Goal: Task Accomplishment & Management: Manage account settings

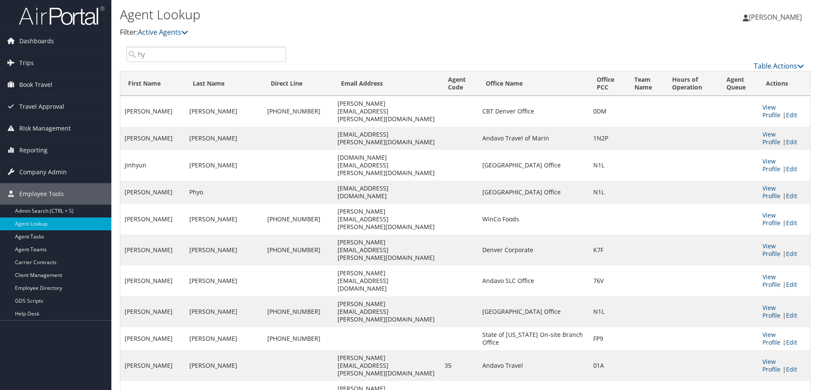
scroll to position [300, 0]
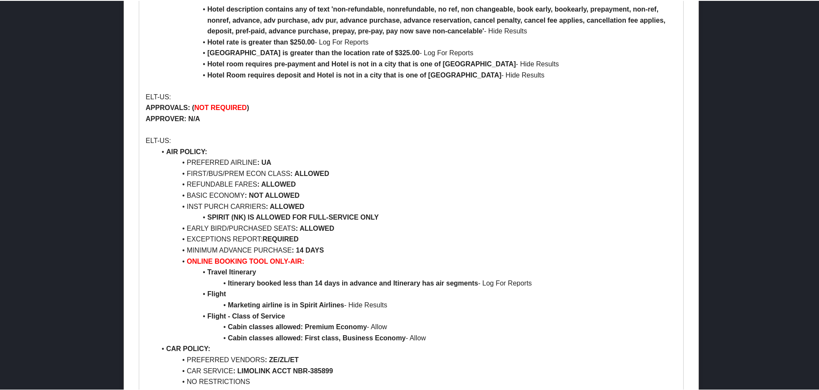
scroll to position [1199, 0]
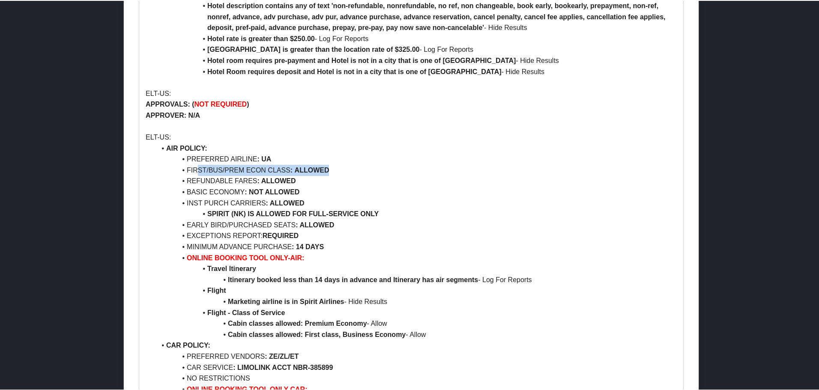
drag, startPoint x: 199, startPoint y: 169, endPoint x: 330, endPoint y: 167, distance: 130.7
click at [330, 167] on li "FIRST/BUS/PREM ECON CLASS : ALLOWED" at bounding box center [416, 169] width 521 height 11
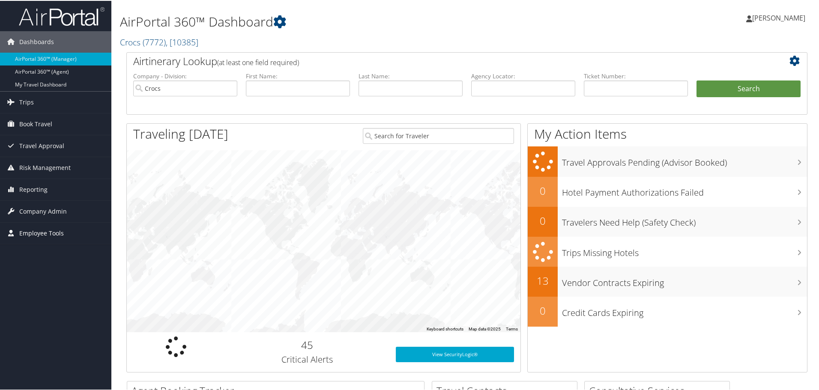
click at [45, 233] on span "Employee Tools" at bounding box center [41, 232] width 45 height 21
click at [42, 209] on span "Company Admin" at bounding box center [43, 210] width 48 height 21
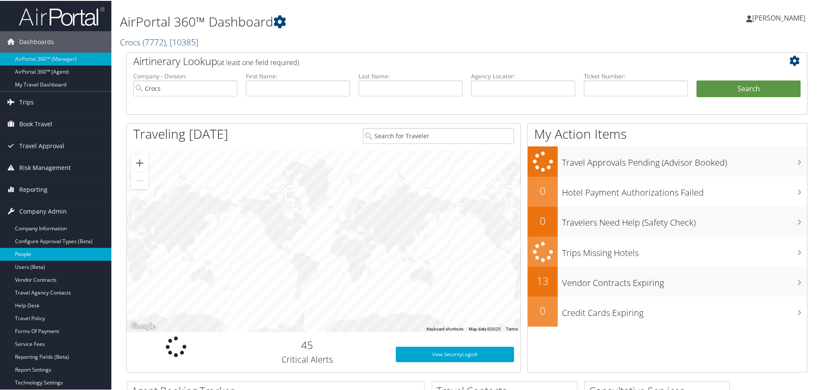
click at [34, 259] on link "People" at bounding box center [55, 253] width 111 height 13
